Goal: Find contact information: Find contact information

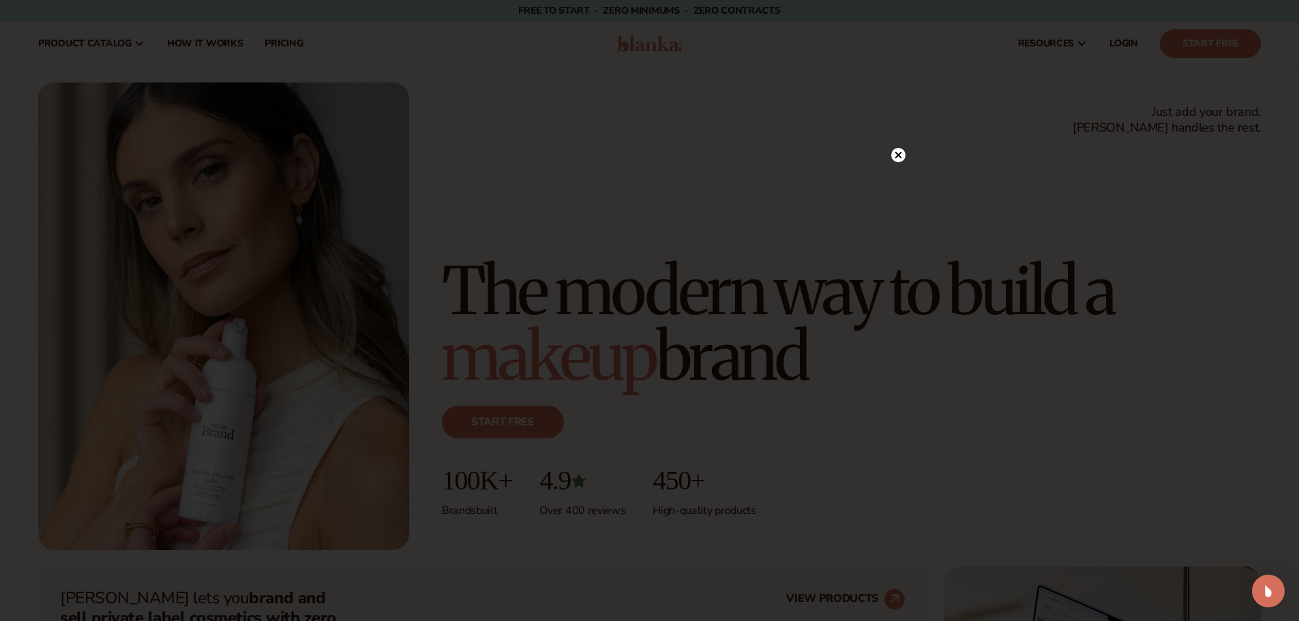
click at [898, 155] on icon at bounding box center [897, 155] width 7 height 7
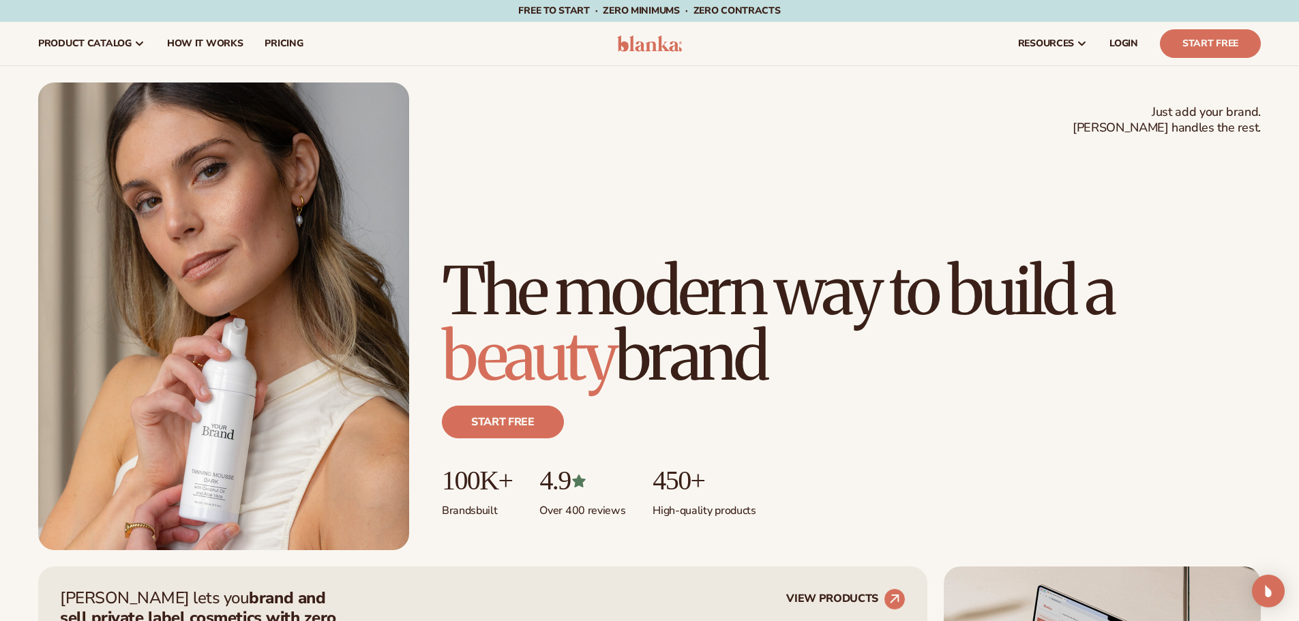
drag, startPoint x: 871, startPoint y: 52, endPoint x: 876, endPoint y: 248, distance: 196.4
click at [871, 52] on div "resources connect your store" at bounding box center [983, 44] width 576 height 44
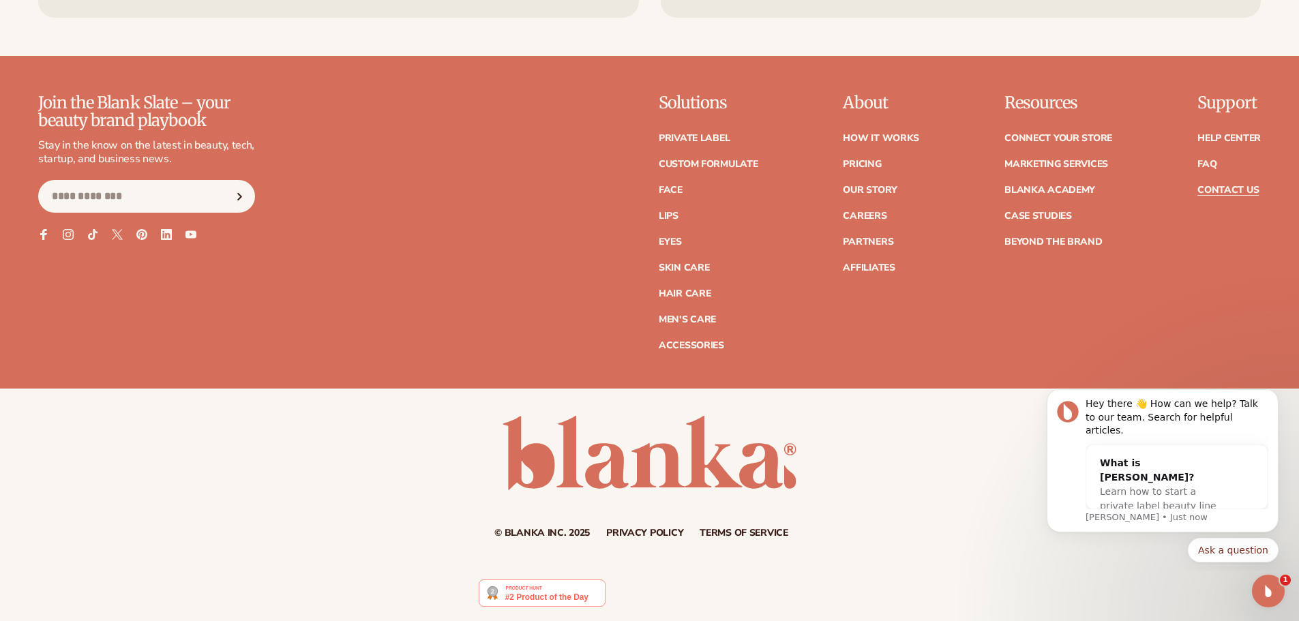
click at [1214, 191] on link "Contact Us" at bounding box center [1227, 190] width 61 height 10
click at [1271, 397] on icon "Dismiss notification" at bounding box center [1274, 392] width 7 height 7
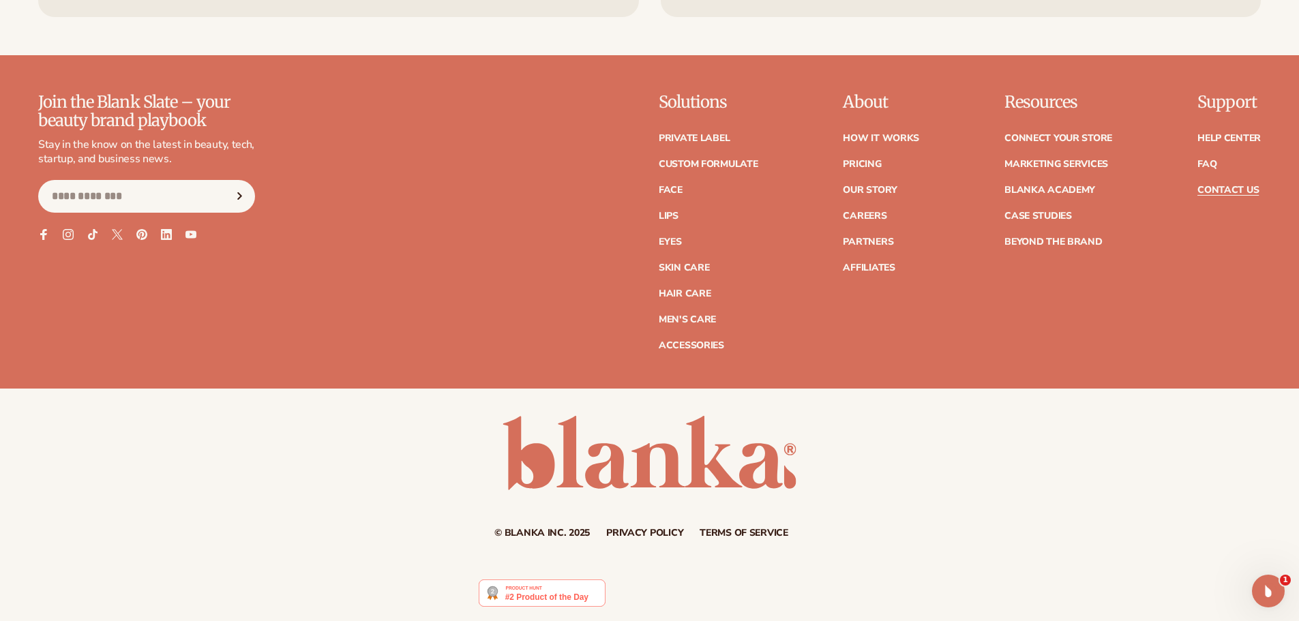
click at [948, 489] on div "© Blanka Inc. 2025 Privacy policy Terms of service Contact information" at bounding box center [649, 477] width 1299 height 122
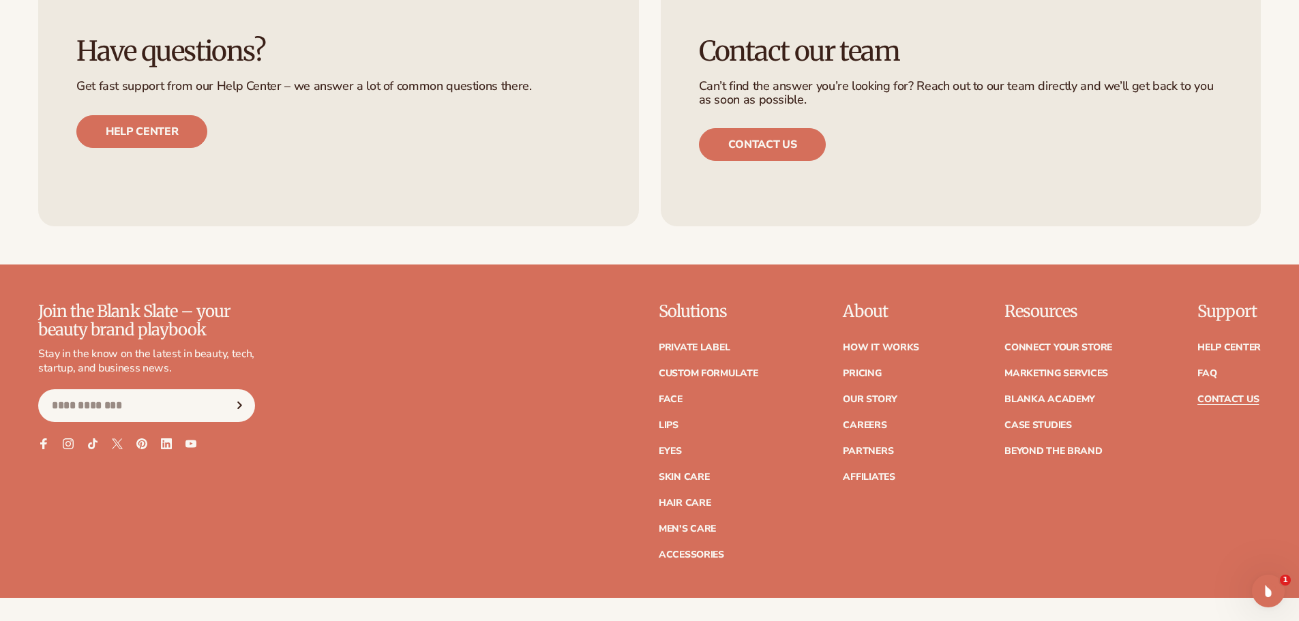
scroll to position [1048, 0]
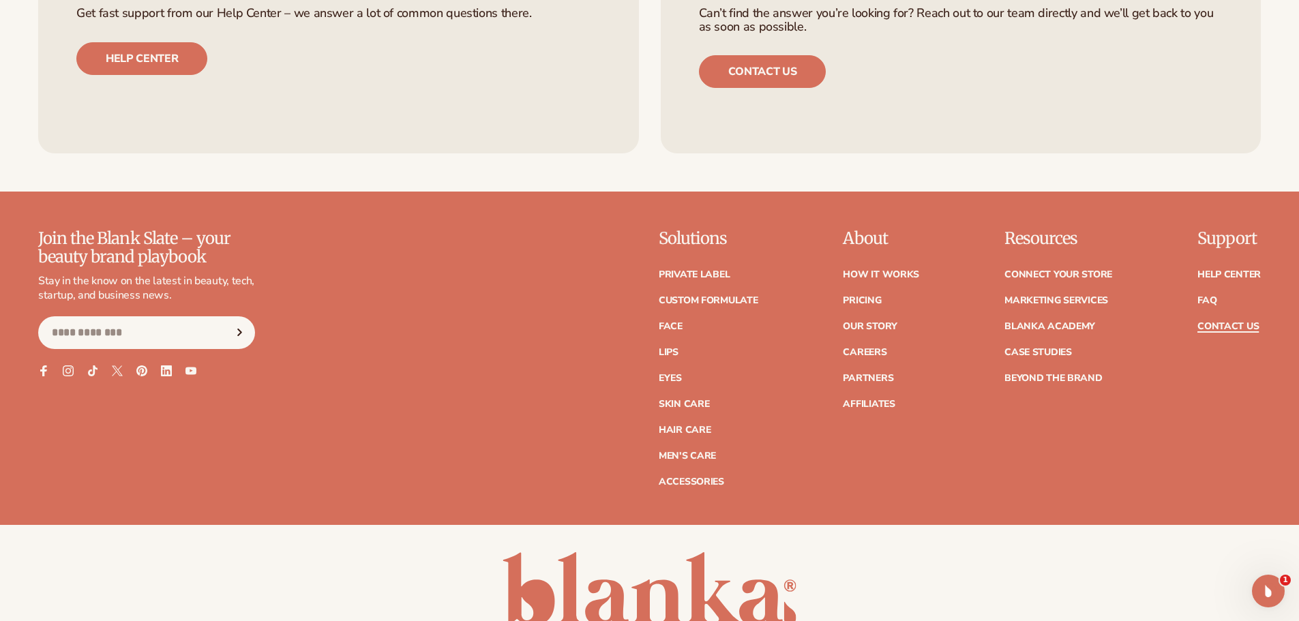
click at [1211, 327] on link "Contact Us" at bounding box center [1227, 327] width 61 height 10
